Goal: Entertainment & Leisure: Consume media (video, audio)

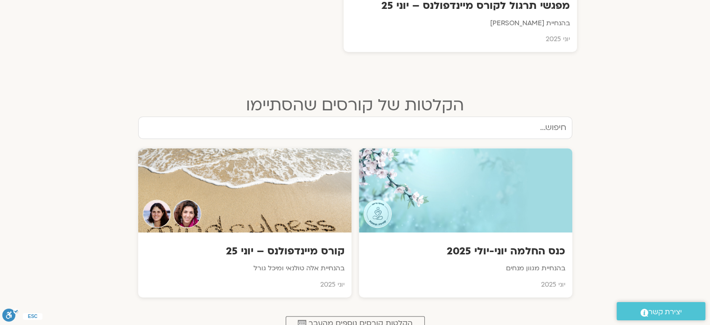
scroll to position [504, 0]
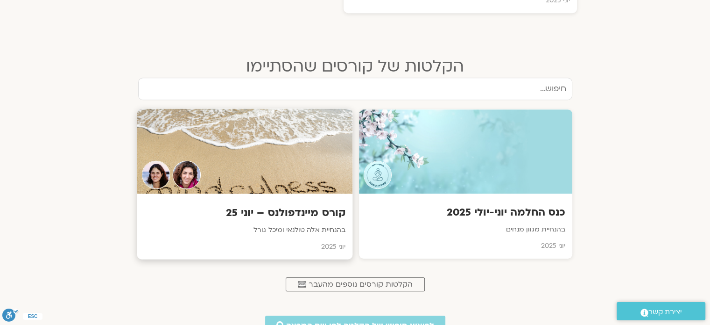
click at [316, 221] on div "קורס מיינדפולנס – יוני 25 בהנחיית אלה טולנאי ומיכל גורל יוני 2025" at bounding box center [245, 225] width 216 height 65
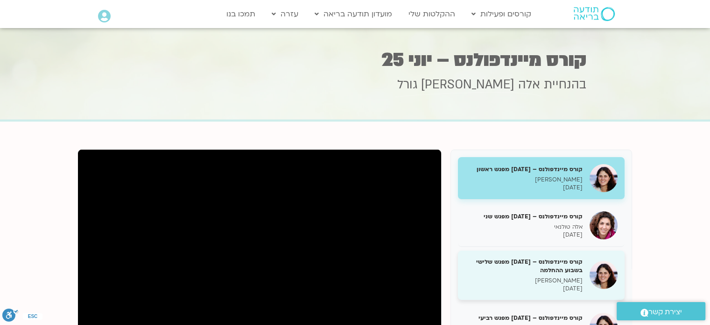
click at [529, 262] on h5 "קורס מיינדפולנס – [DATE] מפגש שלישי בשבוע ההחלמה" at bounding box center [524, 265] width 118 height 17
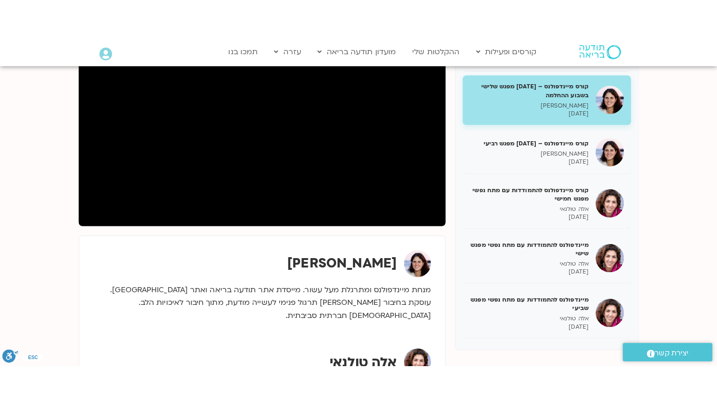
scroll to position [187, 0]
